Goal: Task Accomplishment & Management: Manage account settings

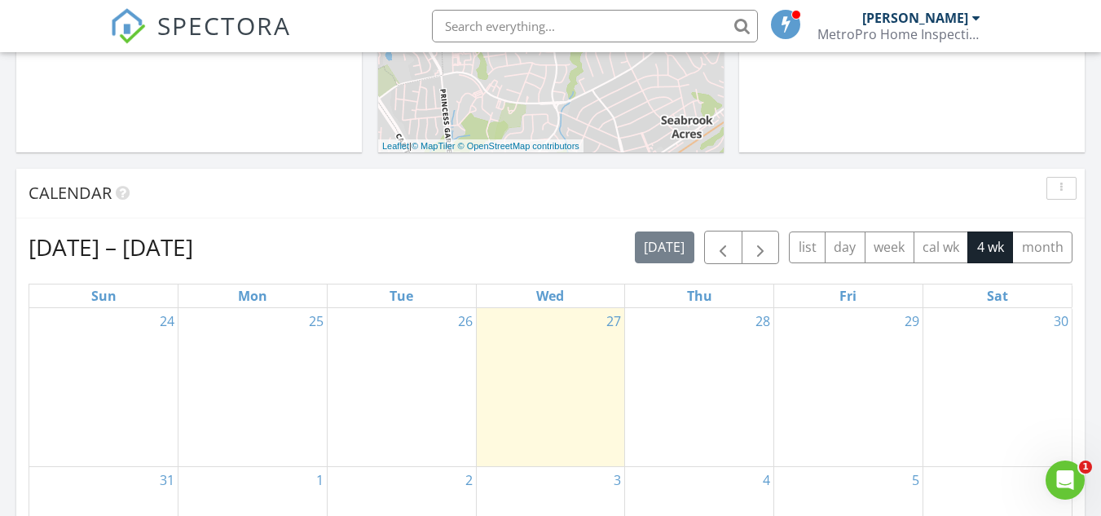
scroll to position [533, 0]
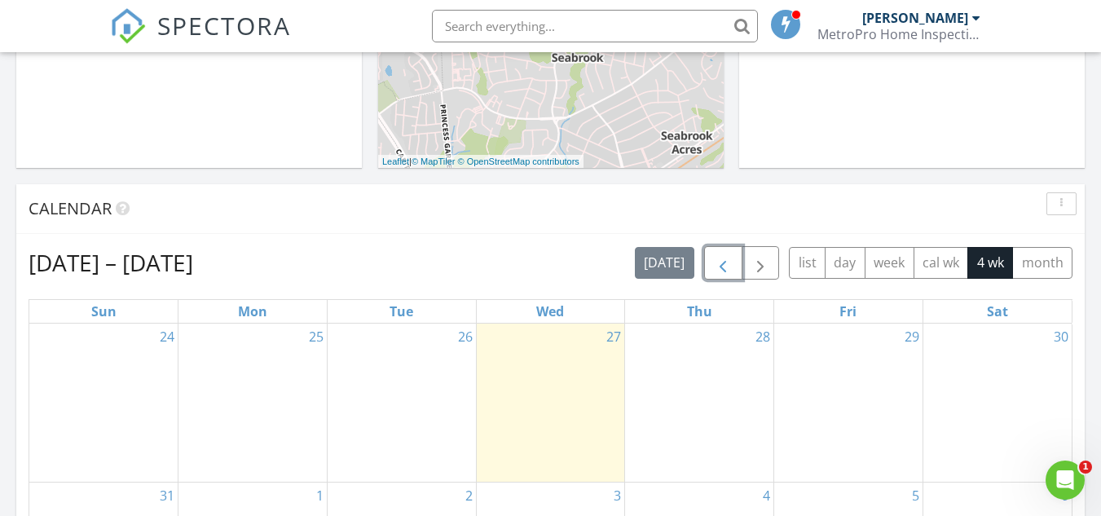
click at [721, 262] on span "button" at bounding box center [723, 263] width 20 height 20
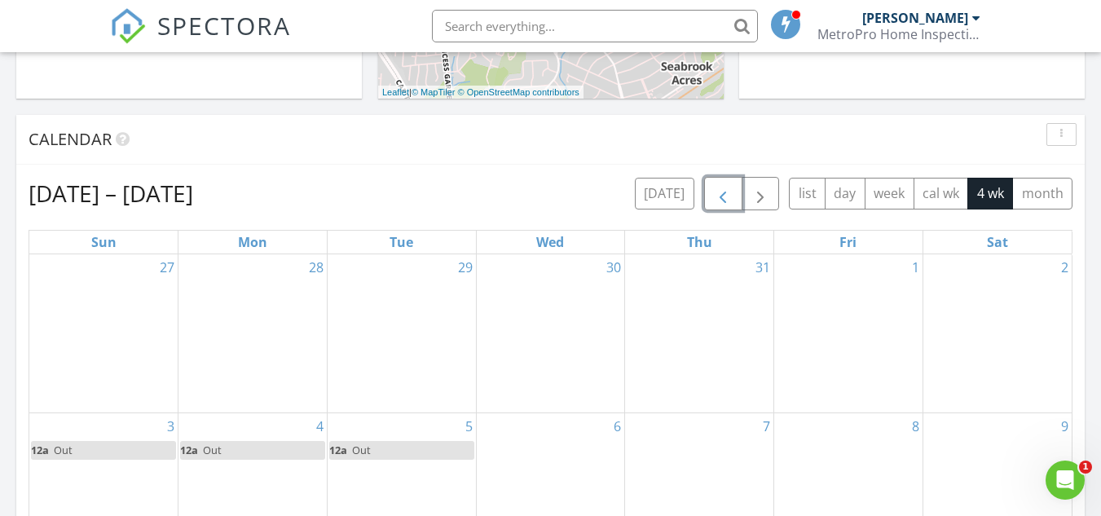
scroll to position [548, 0]
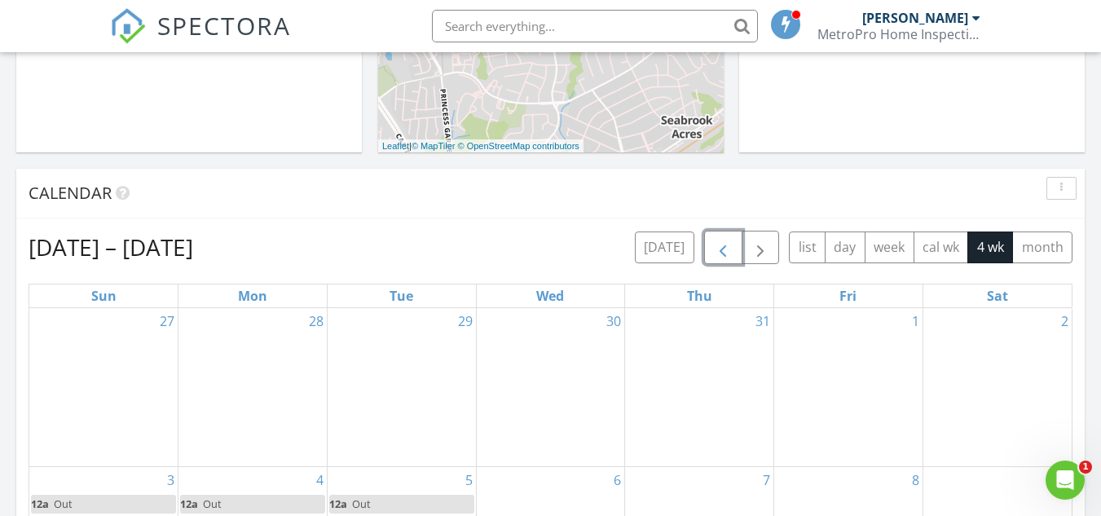
click at [723, 247] on span "button" at bounding box center [723, 248] width 20 height 20
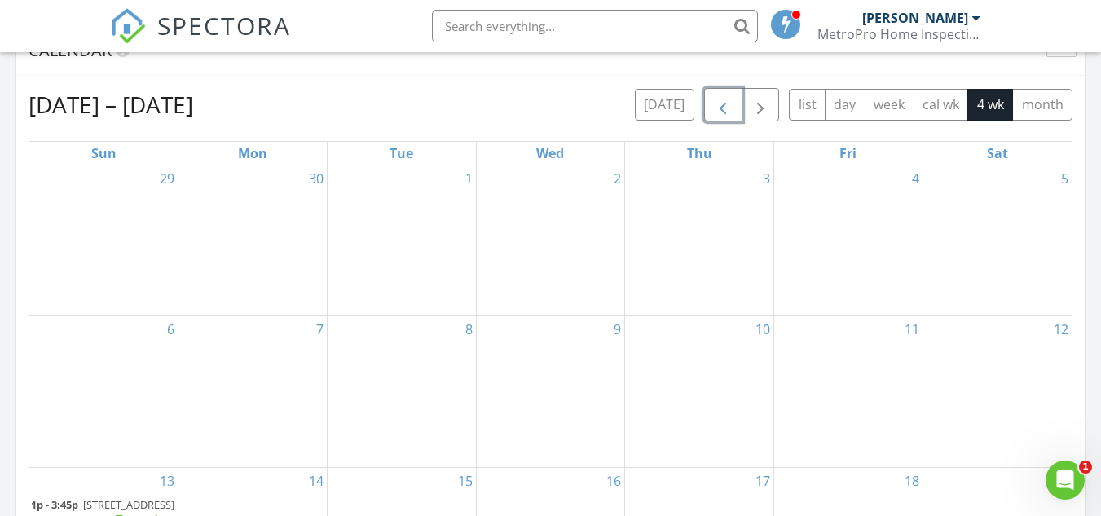
scroll to position [687, 0]
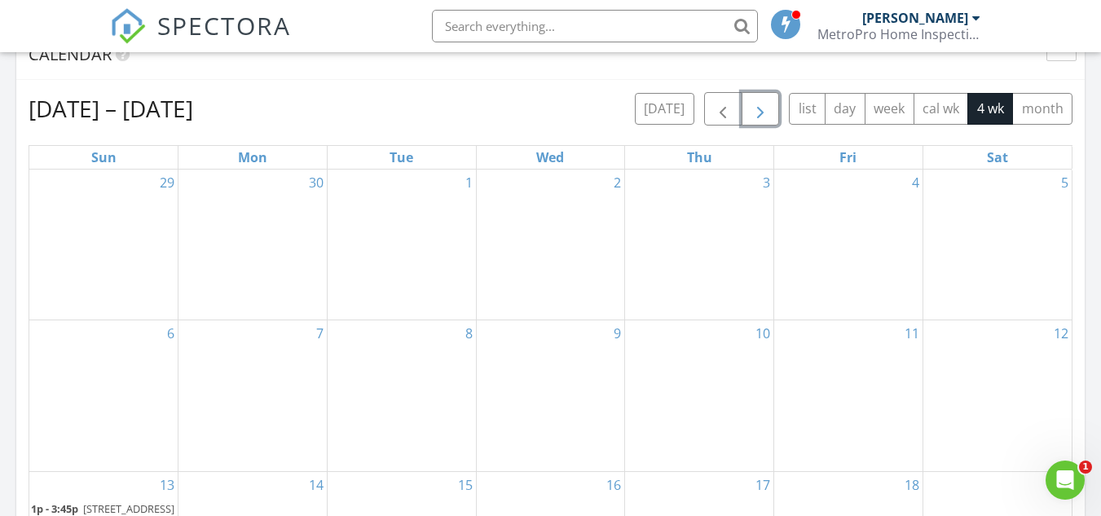
click at [763, 108] on span "button" at bounding box center [760, 109] width 20 height 20
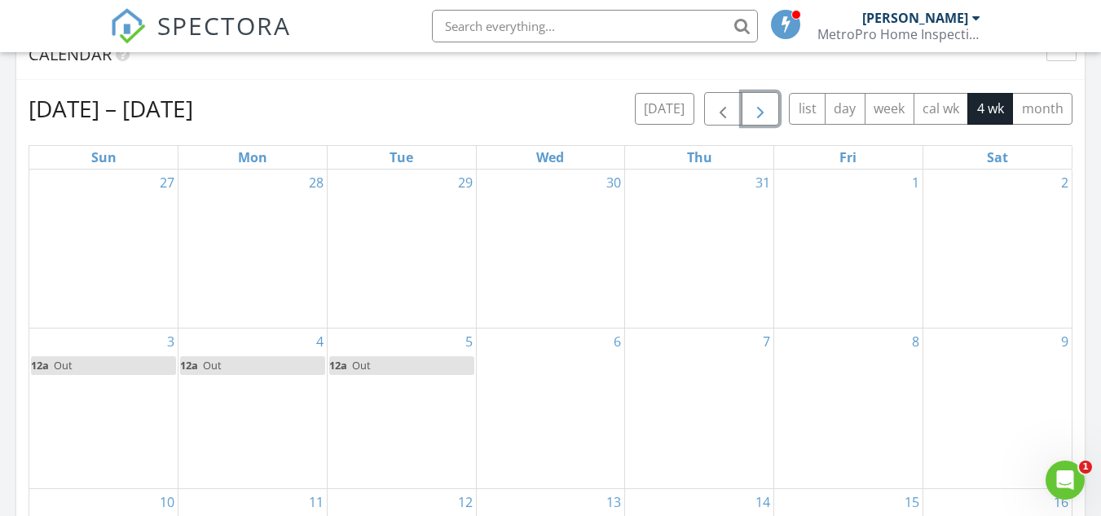
click at [763, 108] on span "button" at bounding box center [760, 109] width 20 height 20
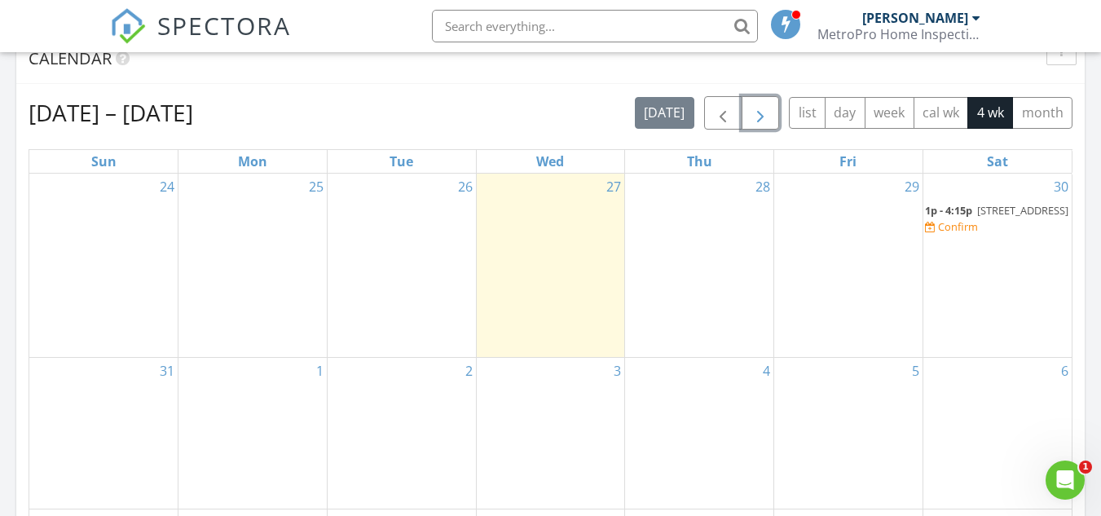
scroll to position [637, 0]
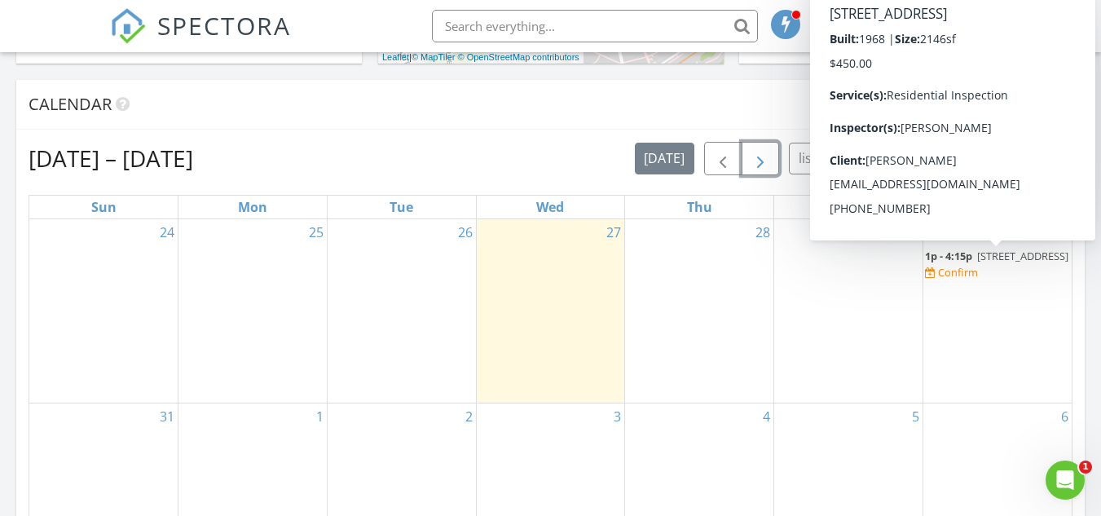
click at [952, 279] on div "Confirm" at bounding box center [958, 272] width 40 height 13
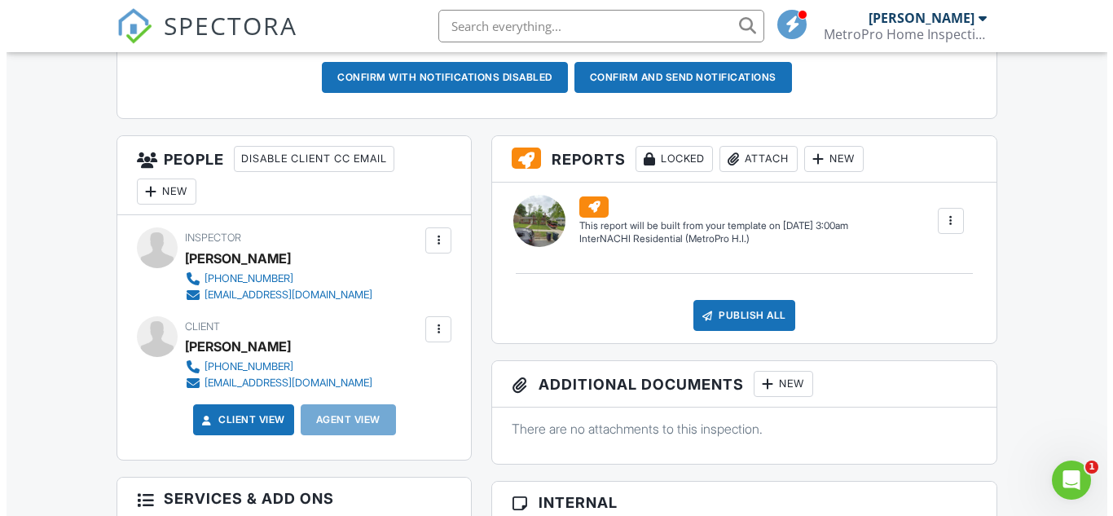
scroll to position [540, 0]
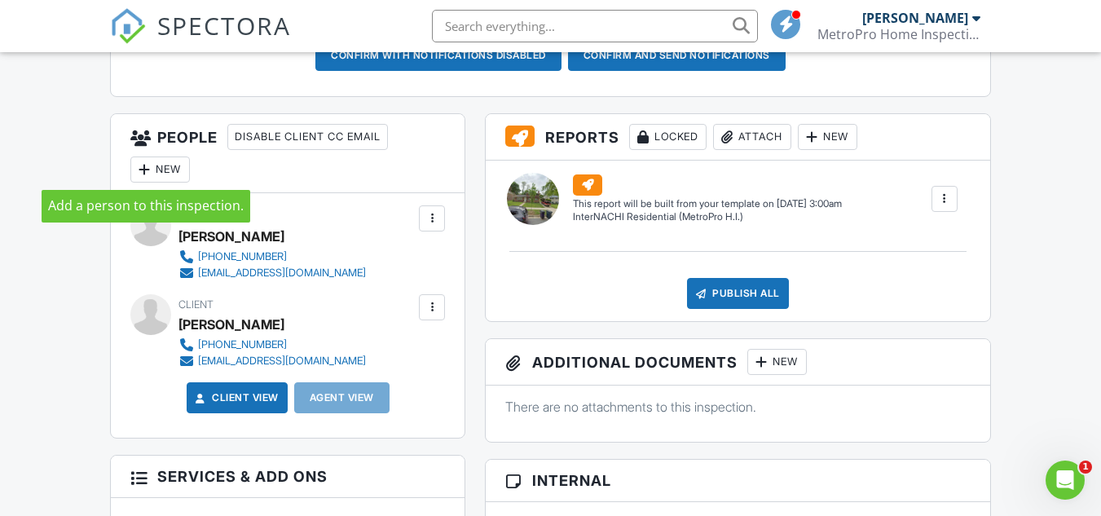
click at [150, 167] on div at bounding box center [144, 169] width 16 height 16
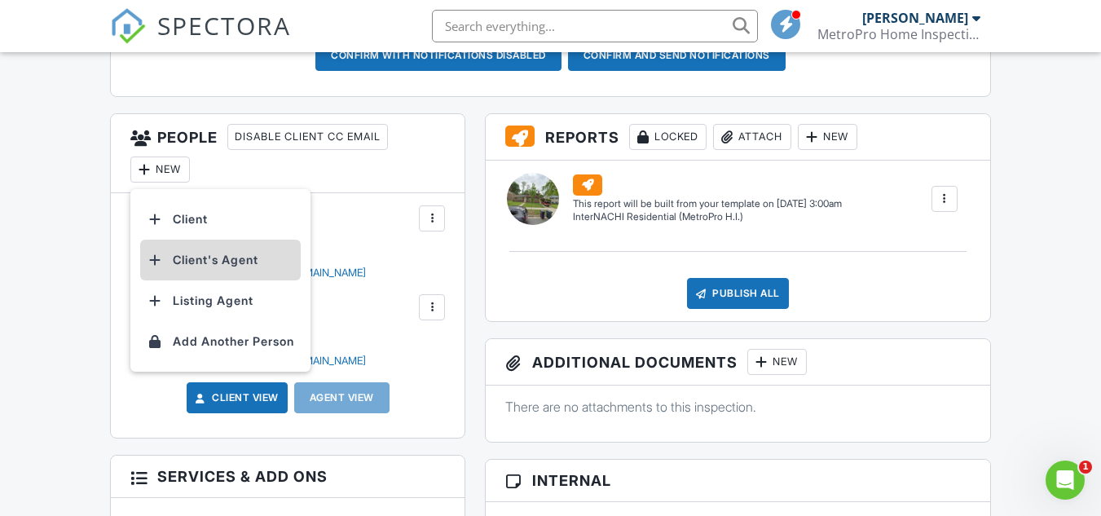
click at [207, 260] on li "Client's Agent" at bounding box center [220, 260] width 160 height 41
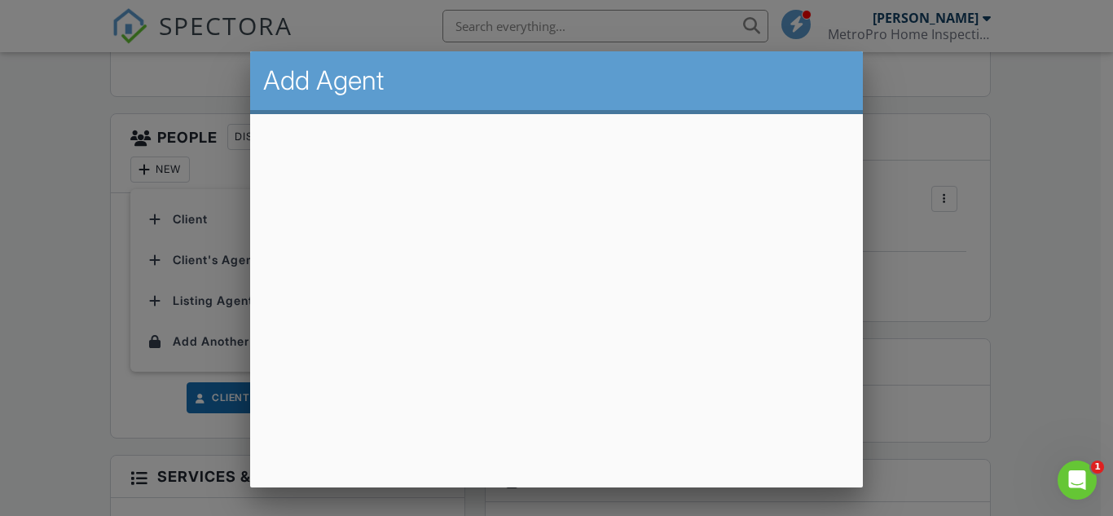
click at [1040, 255] on div at bounding box center [556, 241] width 1113 height 644
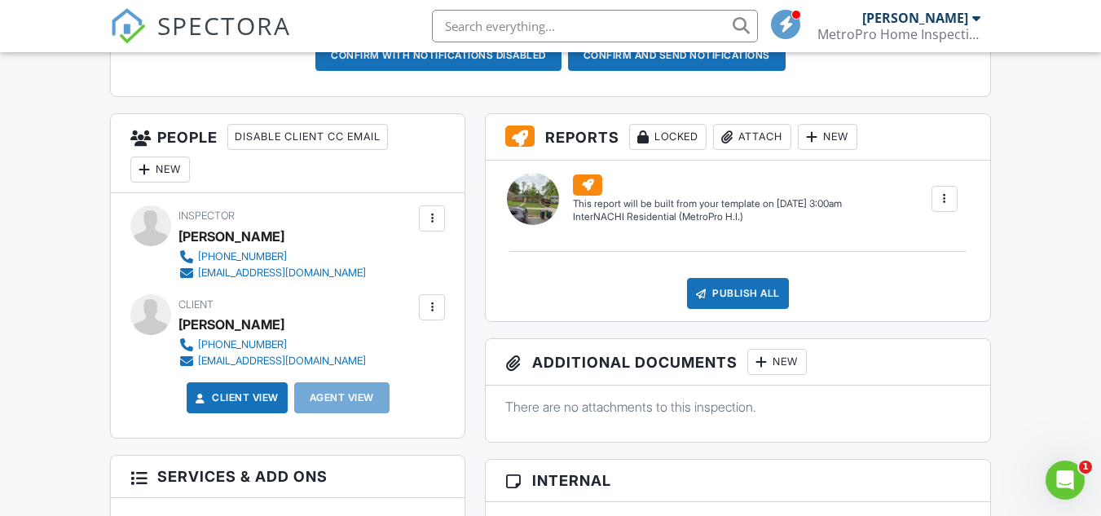
click at [173, 167] on div "New" at bounding box center [159, 169] width 59 height 26
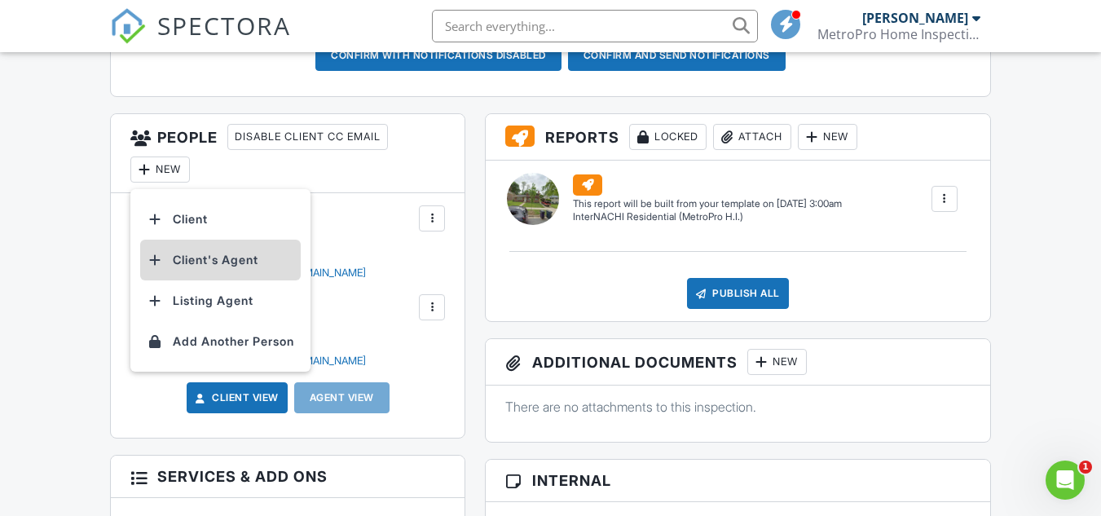
click at [189, 257] on li "Client's Agent" at bounding box center [220, 260] width 160 height 41
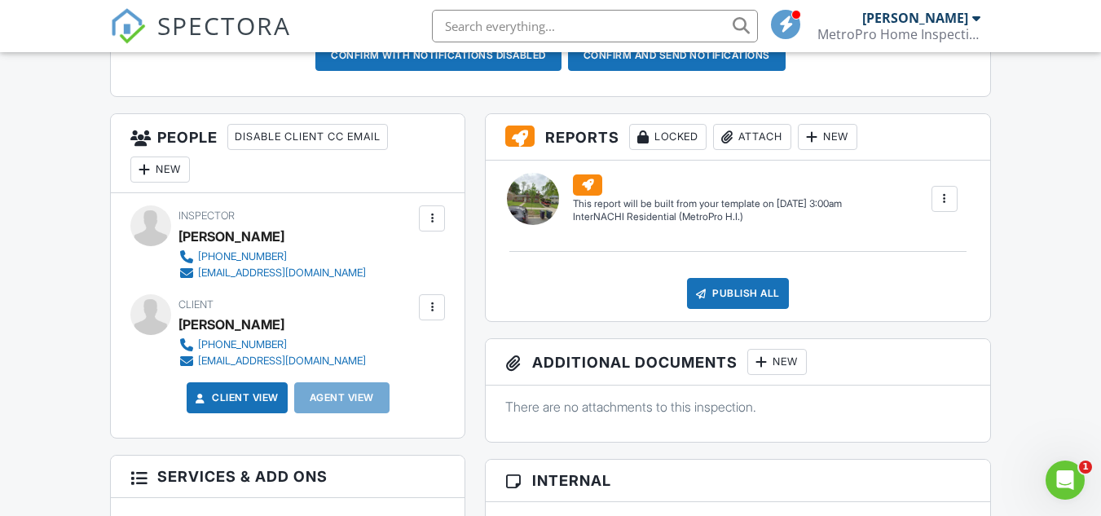
click at [166, 169] on div "New" at bounding box center [159, 169] width 59 height 26
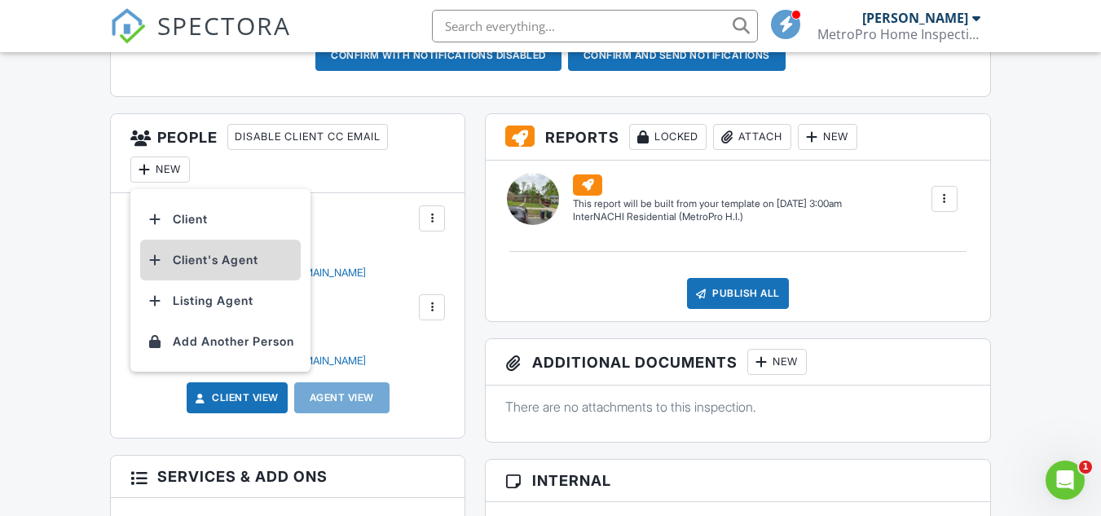
click at [191, 257] on li "Client's Agent" at bounding box center [220, 260] width 160 height 41
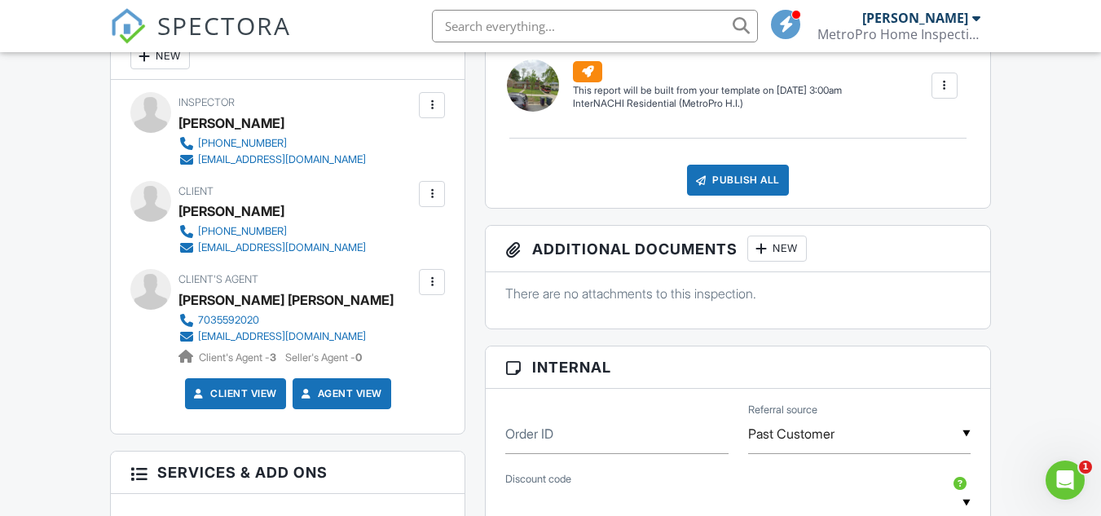
scroll to position [675, 0]
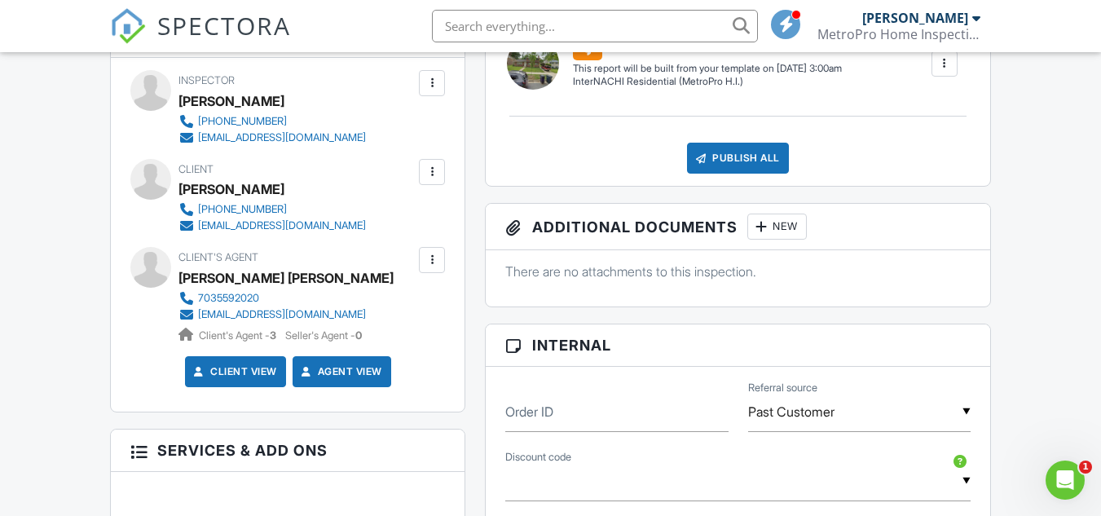
click at [433, 260] on div at bounding box center [432, 260] width 16 height 16
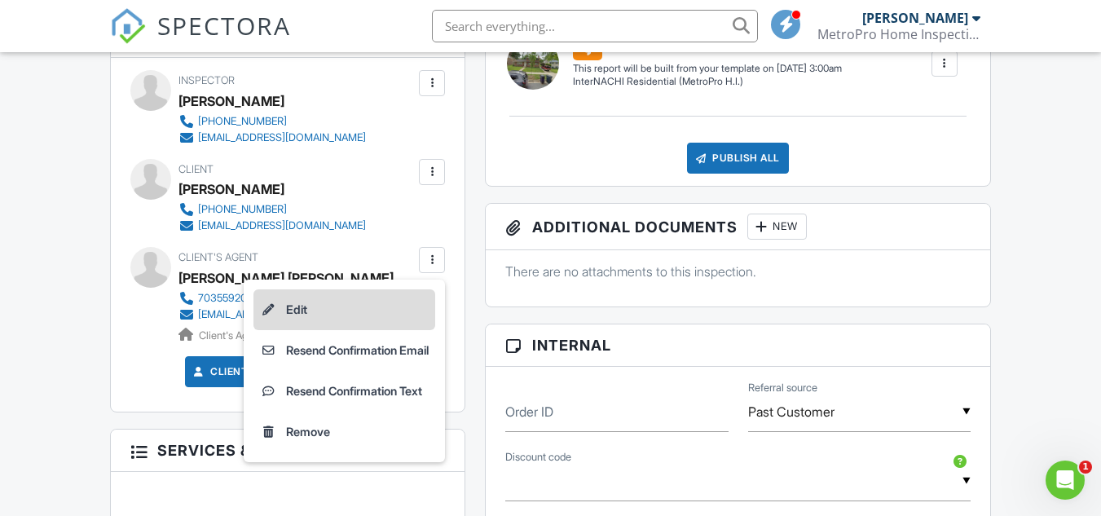
click at [288, 308] on li "Edit" at bounding box center [344, 309] width 182 height 41
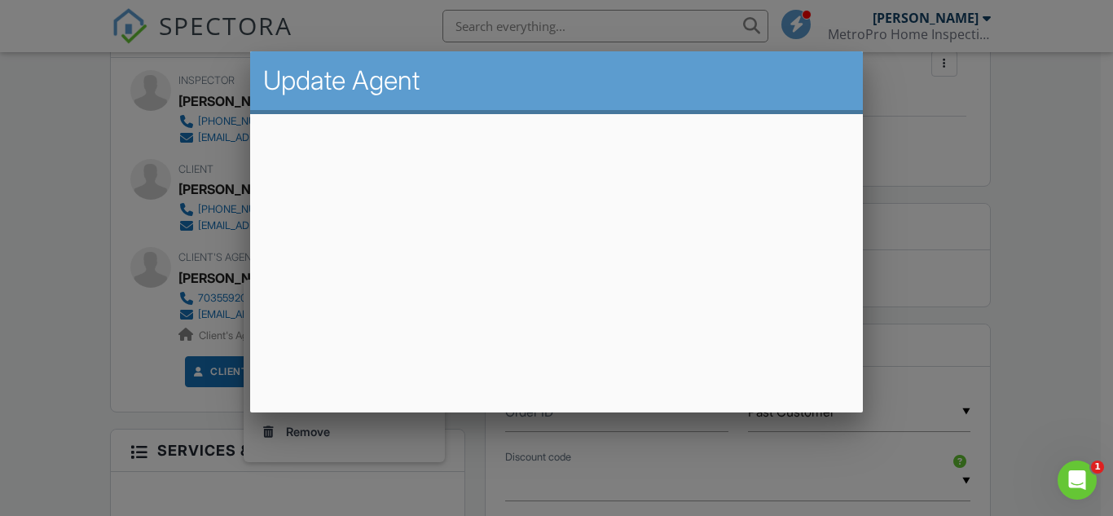
click at [929, 168] on div at bounding box center [556, 241] width 1113 height 644
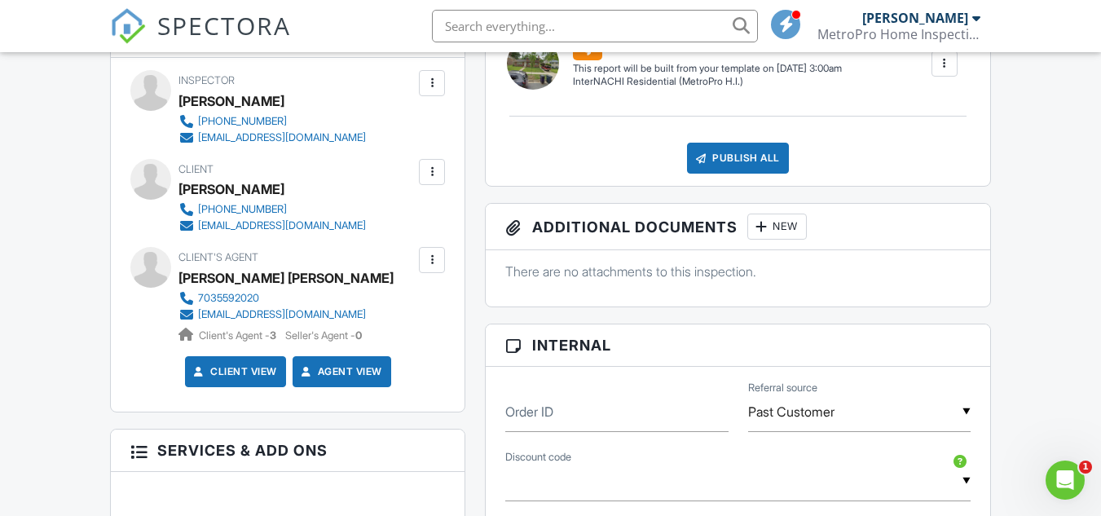
click at [430, 260] on div at bounding box center [432, 260] width 16 height 16
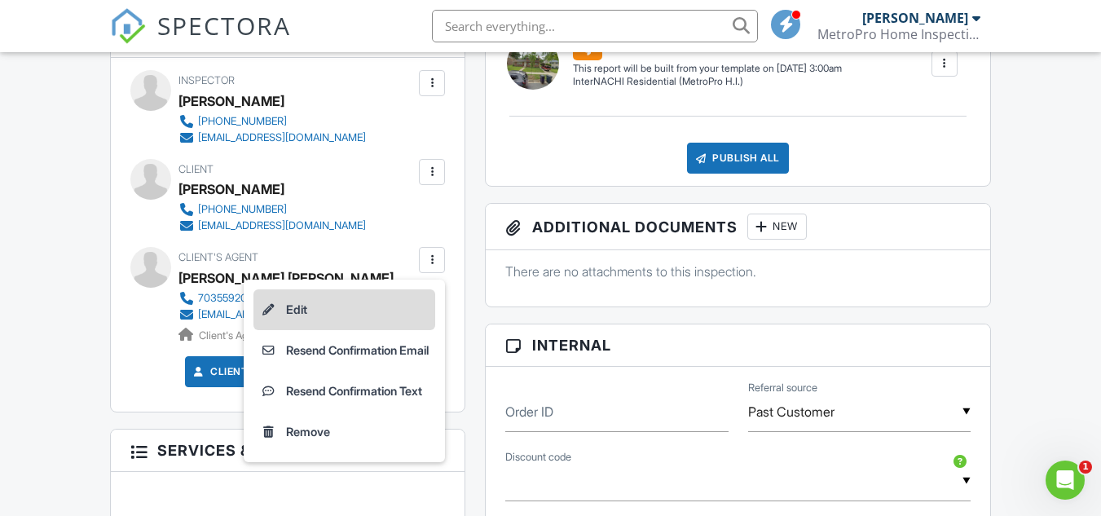
click at [284, 305] on li "Edit" at bounding box center [344, 309] width 182 height 41
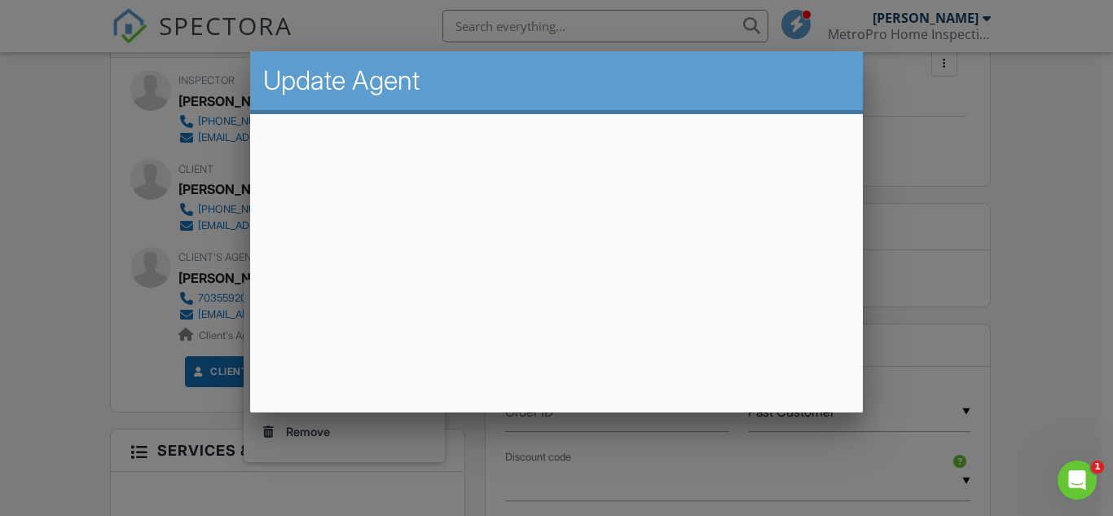
click at [1040, 252] on div at bounding box center [556, 241] width 1113 height 644
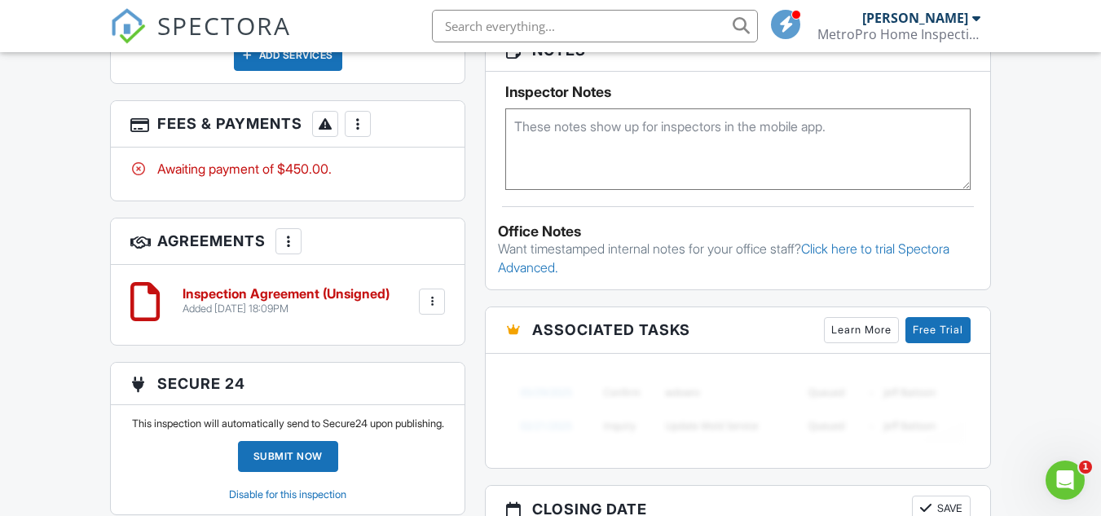
scroll to position [1219, 0]
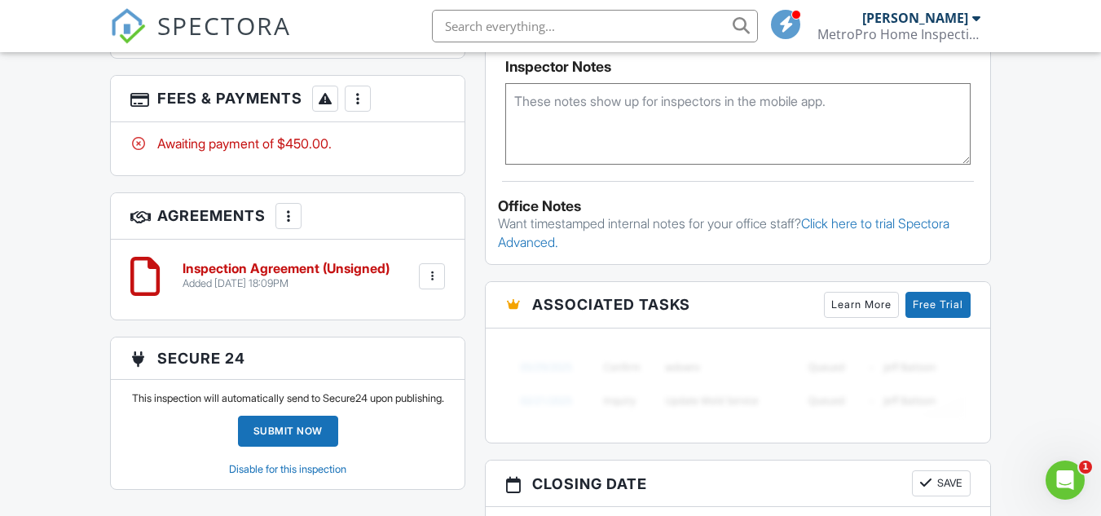
click at [356, 97] on div at bounding box center [357, 98] width 16 height 16
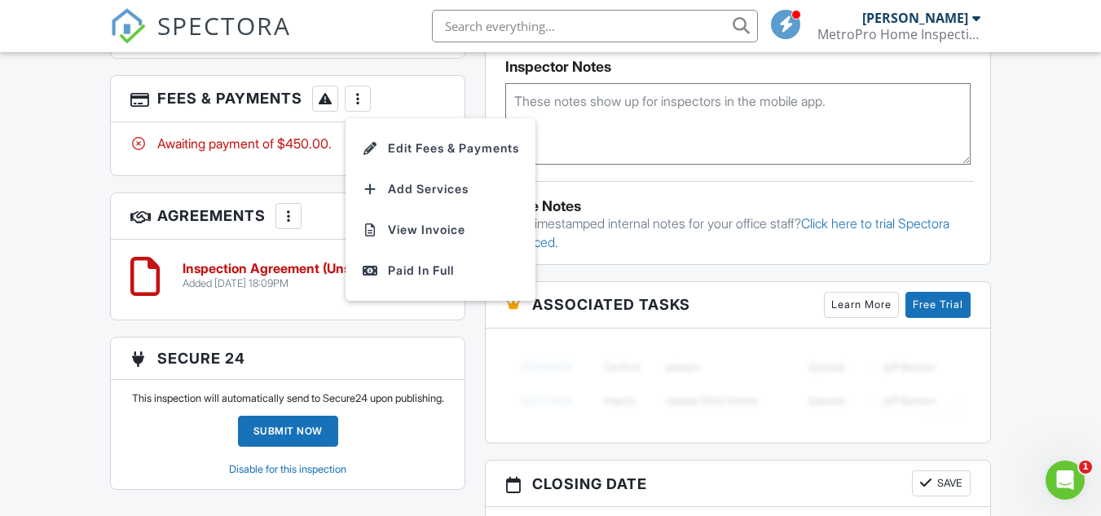
click at [407, 86] on h3 "Fees & Payments More Edit Fees & Payments Add Services View Invoice Paid In Full" at bounding box center [288, 99] width 354 height 46
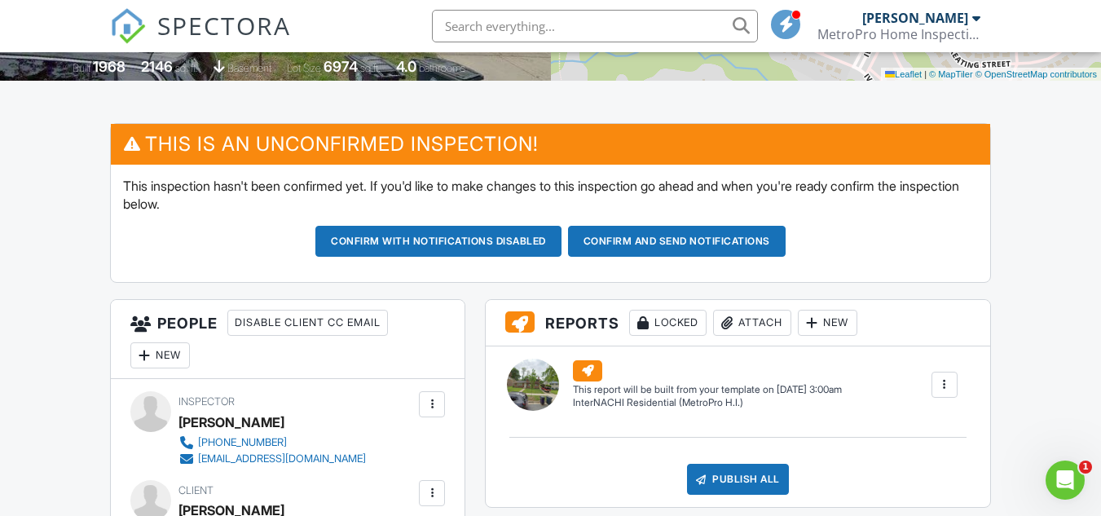
scroll to position [362, 0]
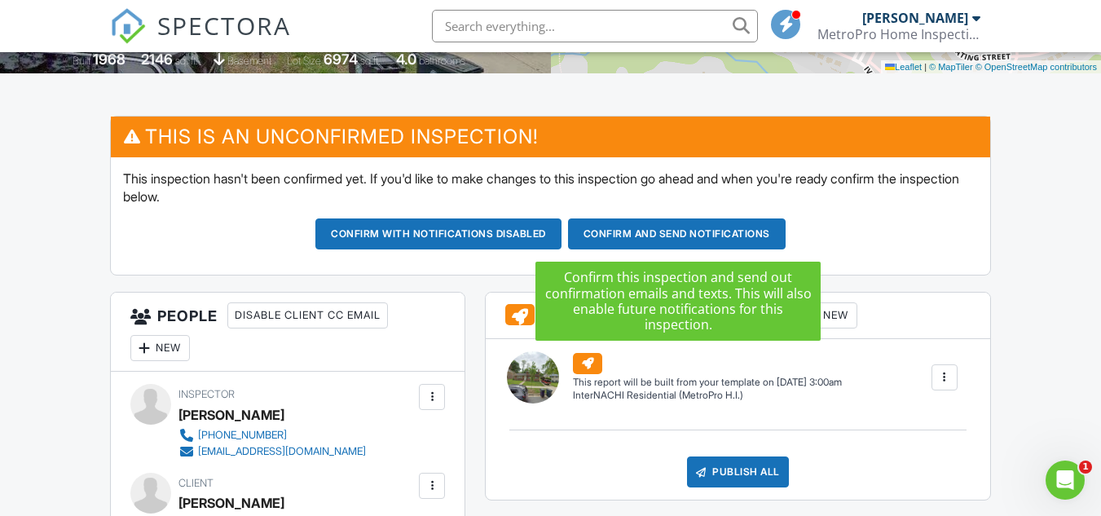
click at [561, 232] on button "Confirm and send notifications" at bounding box center [438, 233] width 246 height 31
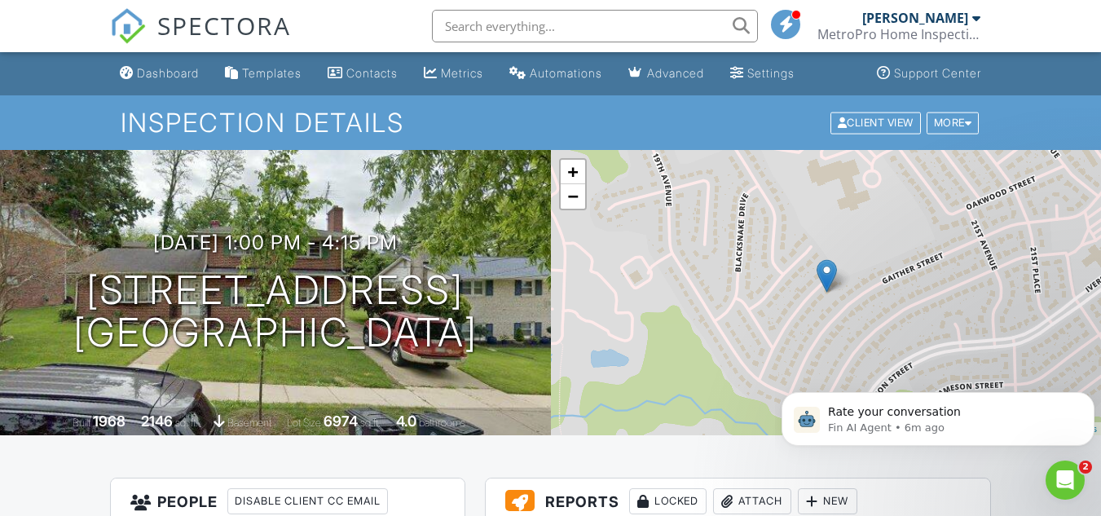
click at [975, 19] on div at bounding box center [976, 17] width 8 height 13
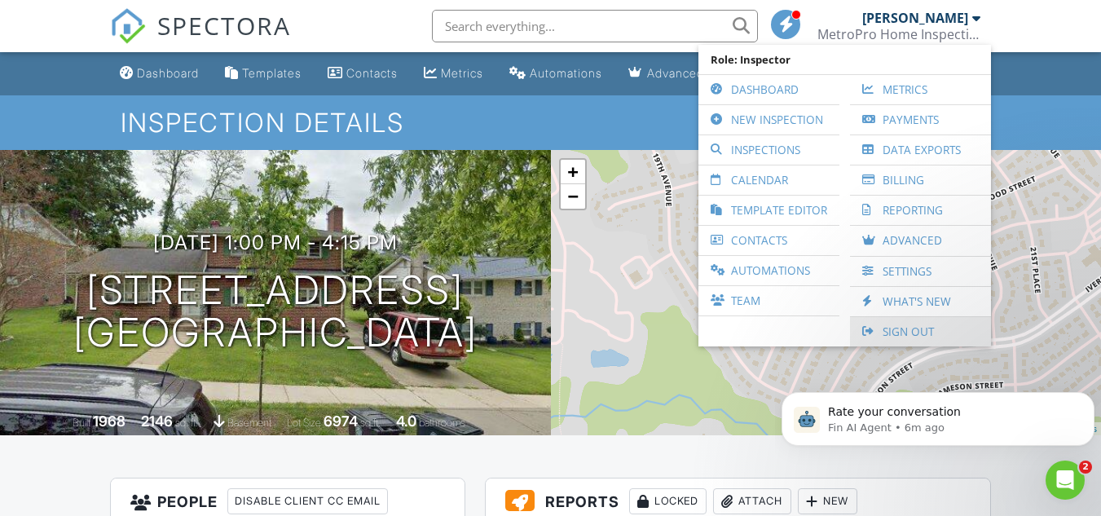
click at [898, 329] on link "Sign Out" at bounding box center [920, 331] width 125 height 29
